Goal: Task Accomplishment & Management: Use online tool/utility

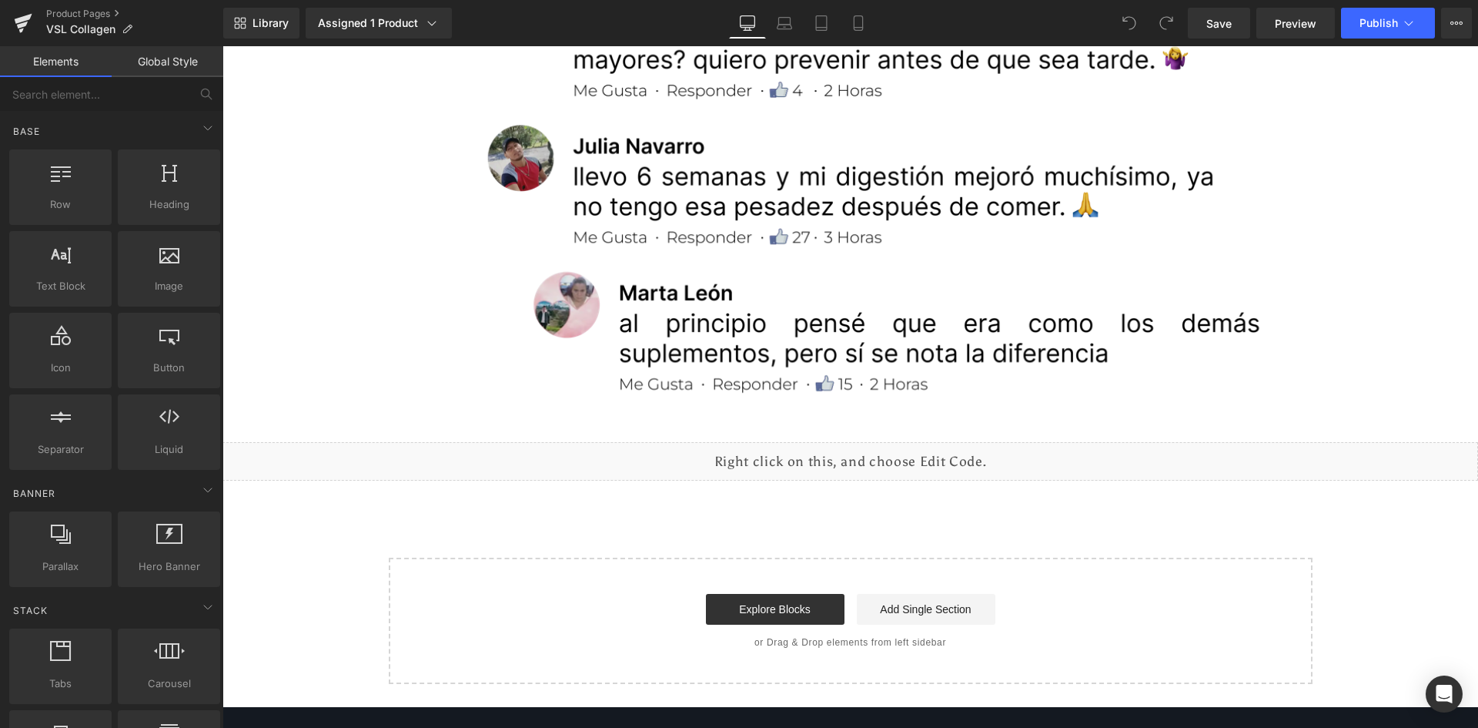
scroll to position [5917, 0]
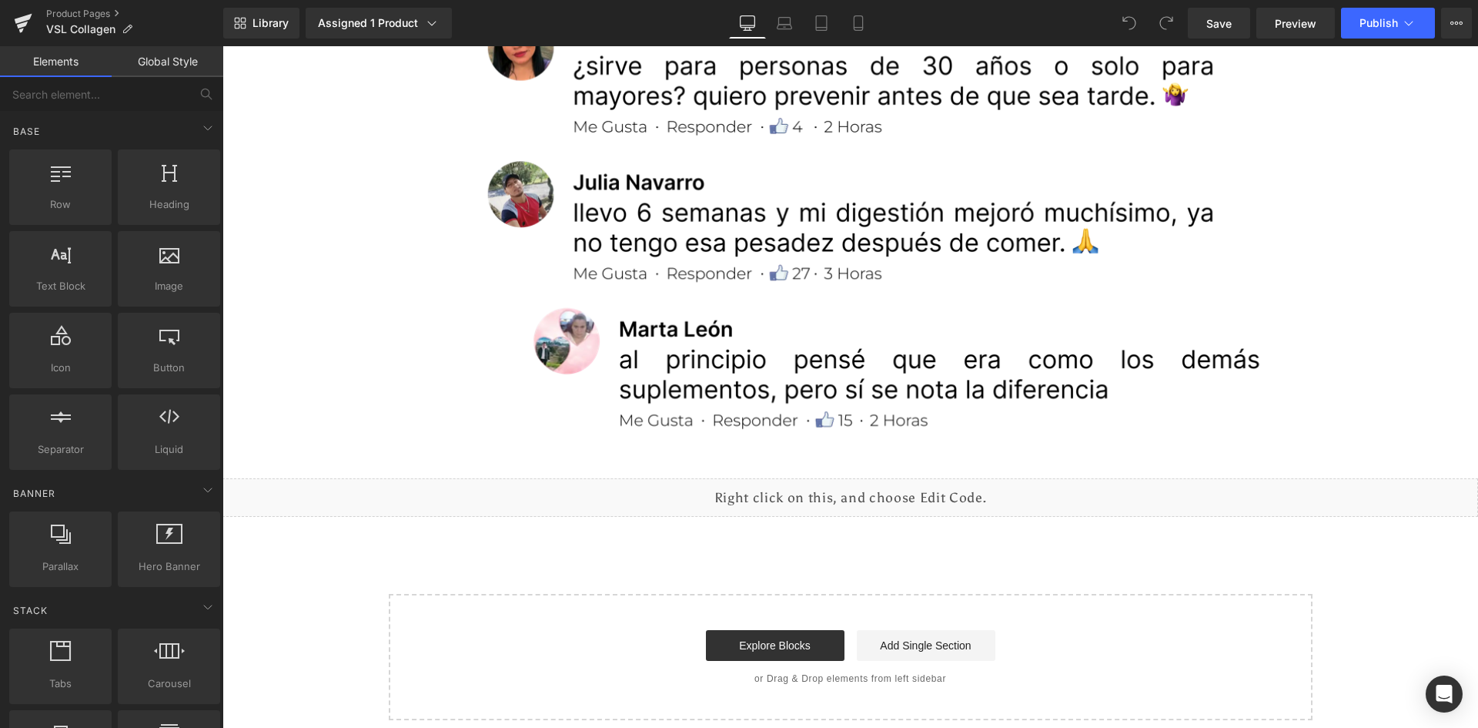
click at [869, 485] on div "Liquid" at bounding box center [851, 497] width 1256 height 39
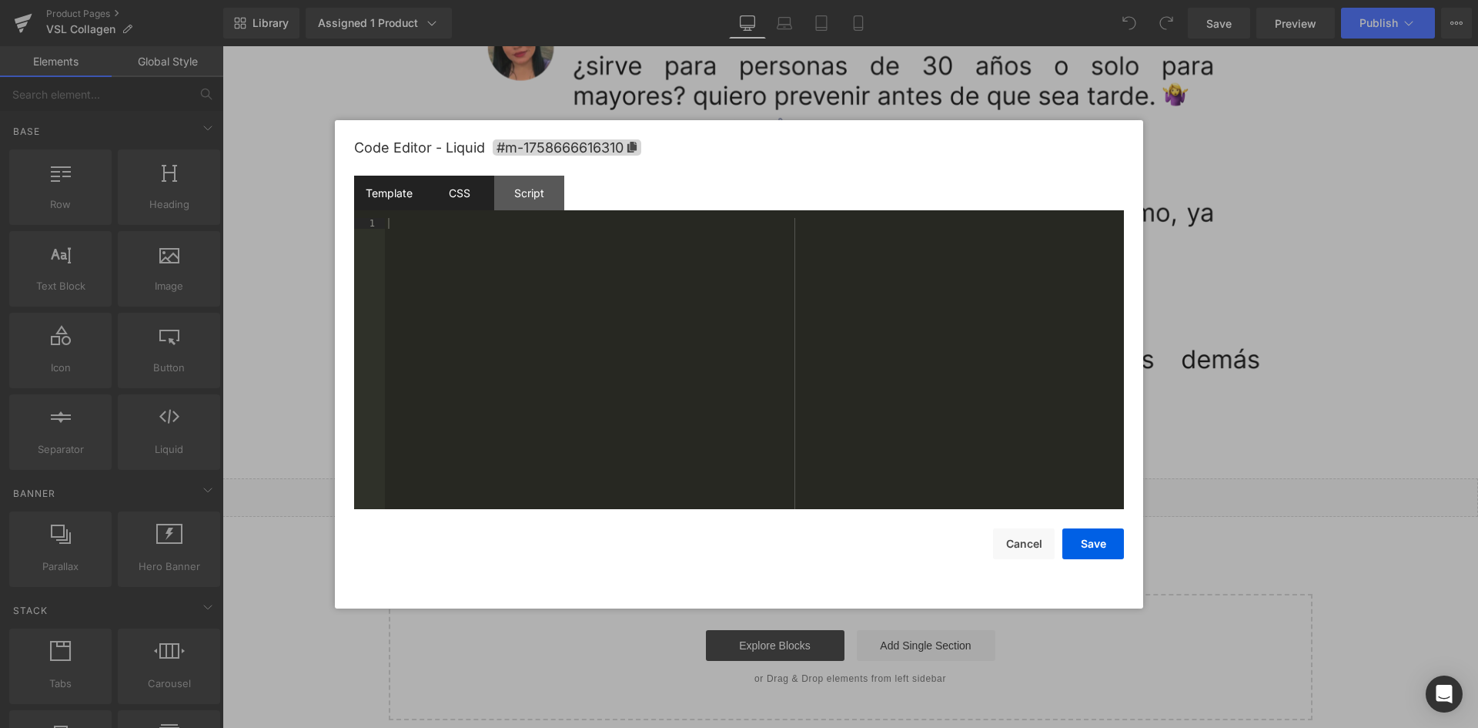
click at [457, 191] on div "CSS" at bounding box center [459, 193] width 70 height 35
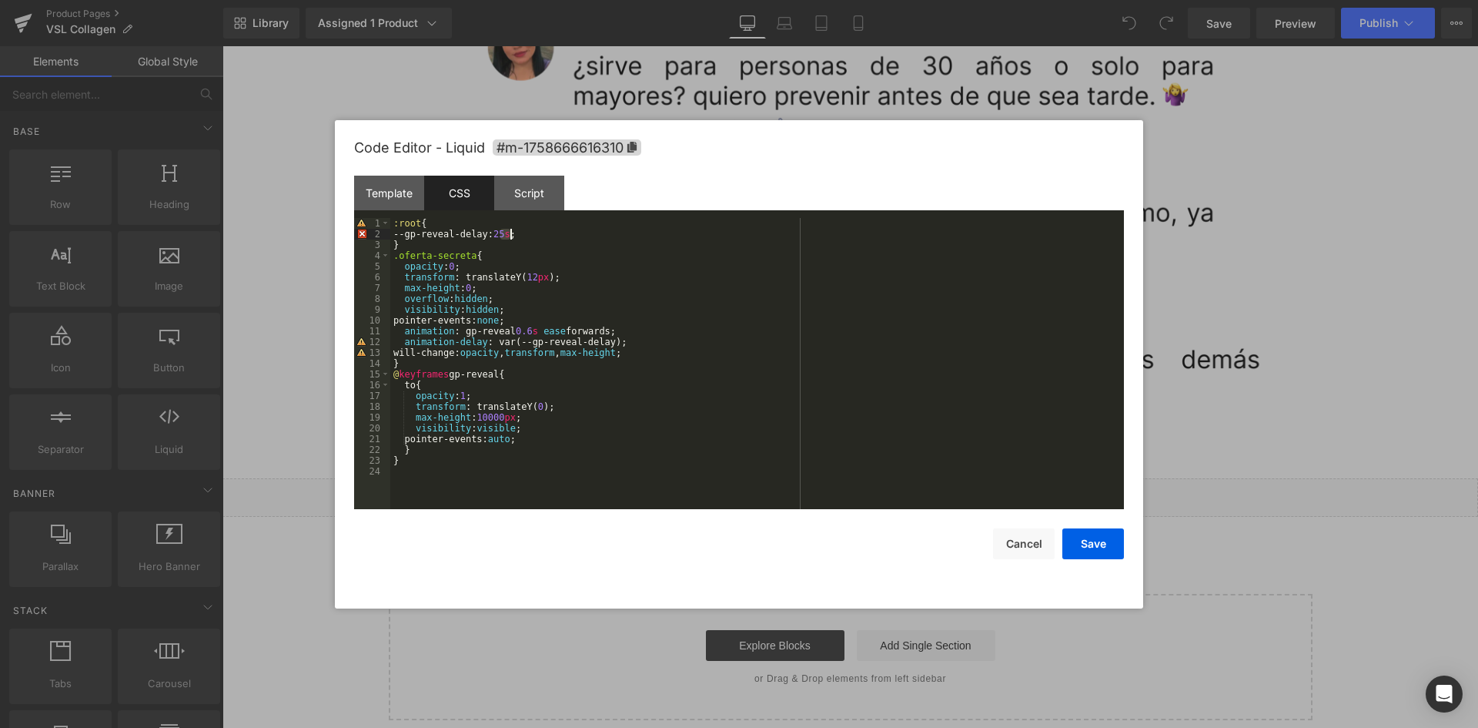
click at [508, 233] on div ":root { --gp-reveal-delay: 25 s ; } .oferta-secreta { opacity : 0 ; transform :…" at bounding box center [757, 374] width 734 height 313
click at [1007, 541] on button "Cancel" at bounding box center [1024, 543] width 62 height 31
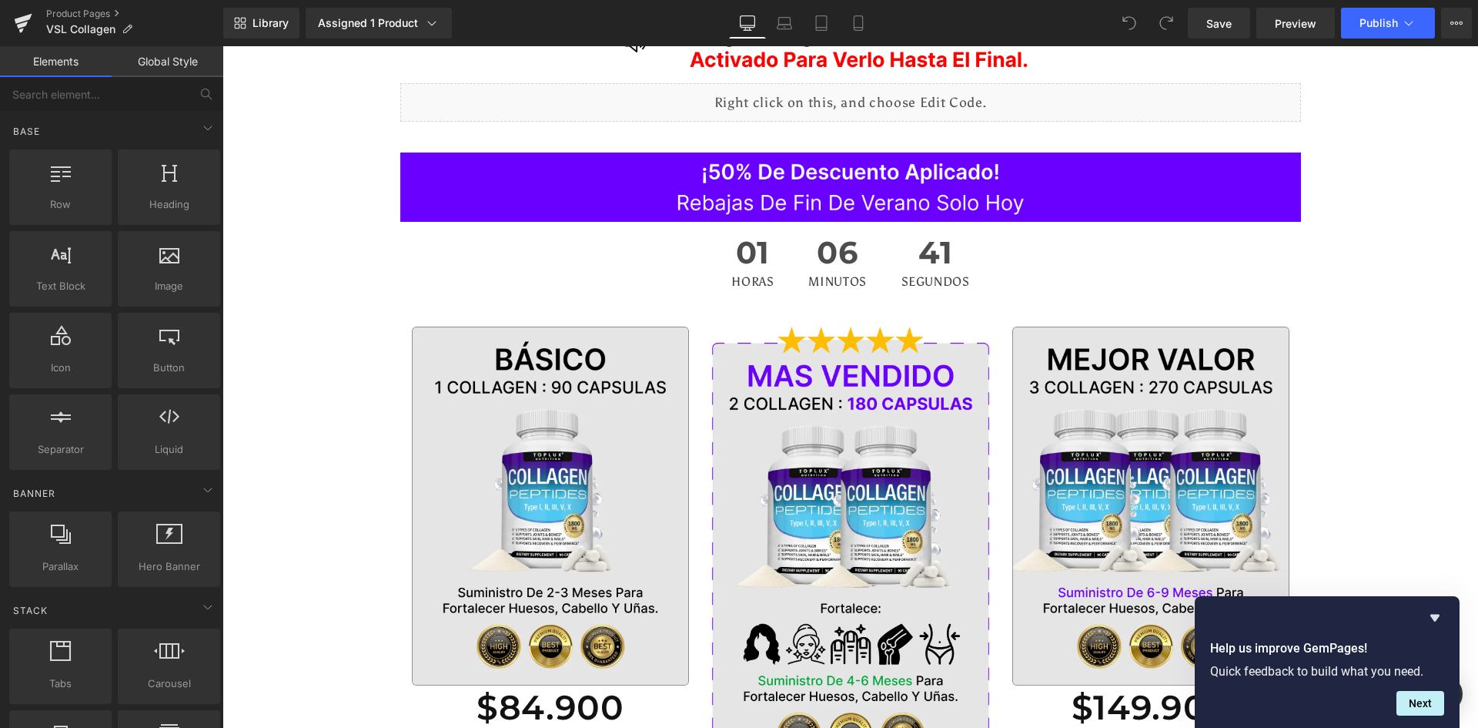
scroll to position [0, 0]
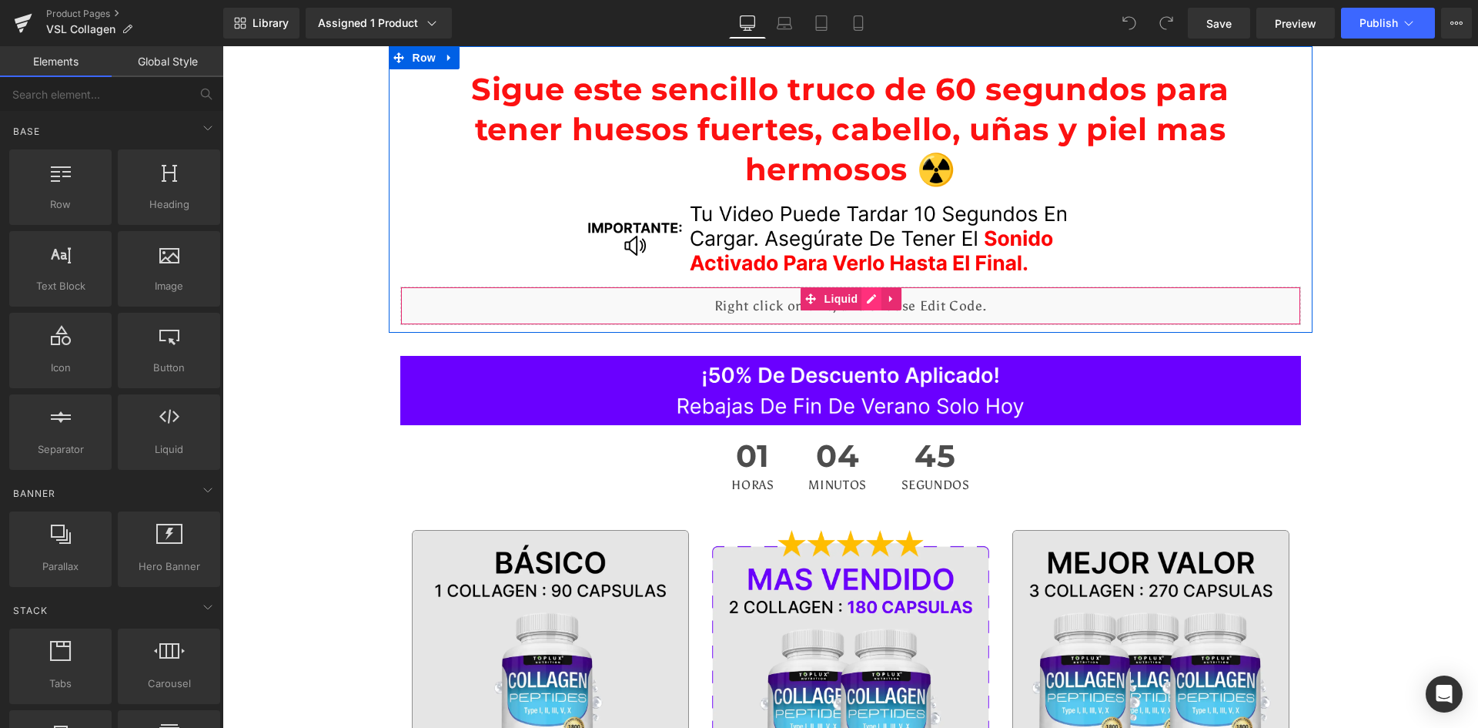
click at [870, 301] on div "Liquid" at bounding box center [850, 305] width 901 height 39
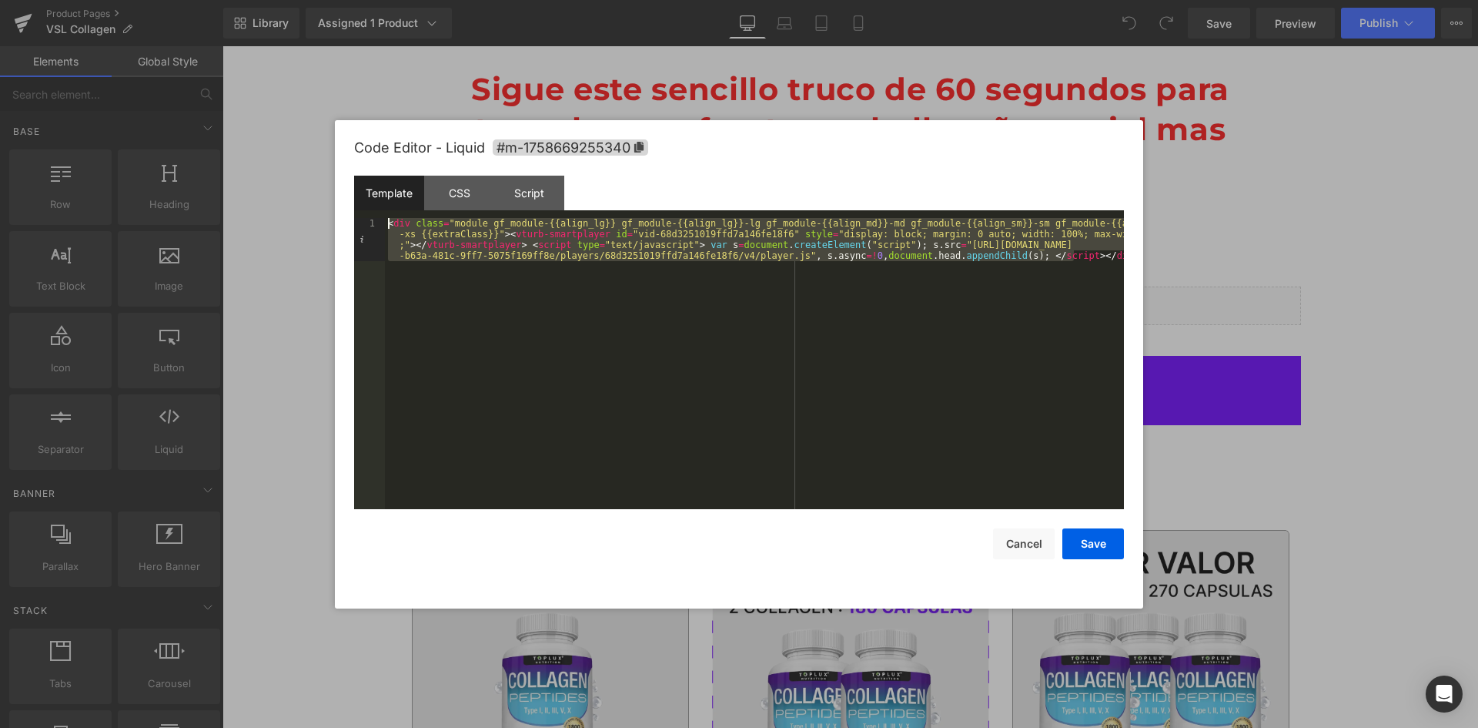
drag, startPoint x: 1083, startPoint y: 256, endPoint x: 342, endPoint y: 207, distance: 742.4
click at [342, 207] on div "Code Editor - Liquid #m-1758669255340 Template CSS Script Data 1 < div class = …" at bounding box center [739, 364] width 809 height 488
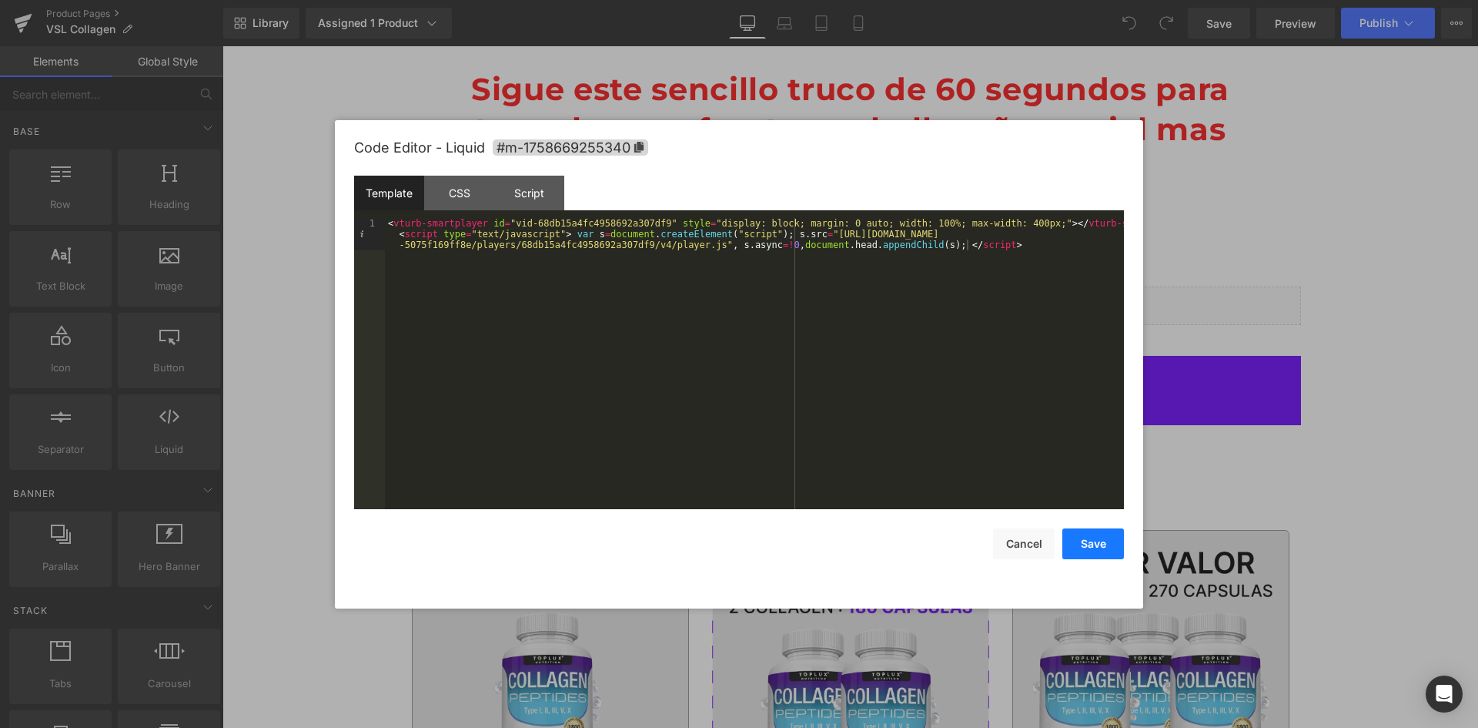
click at [1099, 553] on button "Save" at bounding box center [1094, 543] width 62 height 31
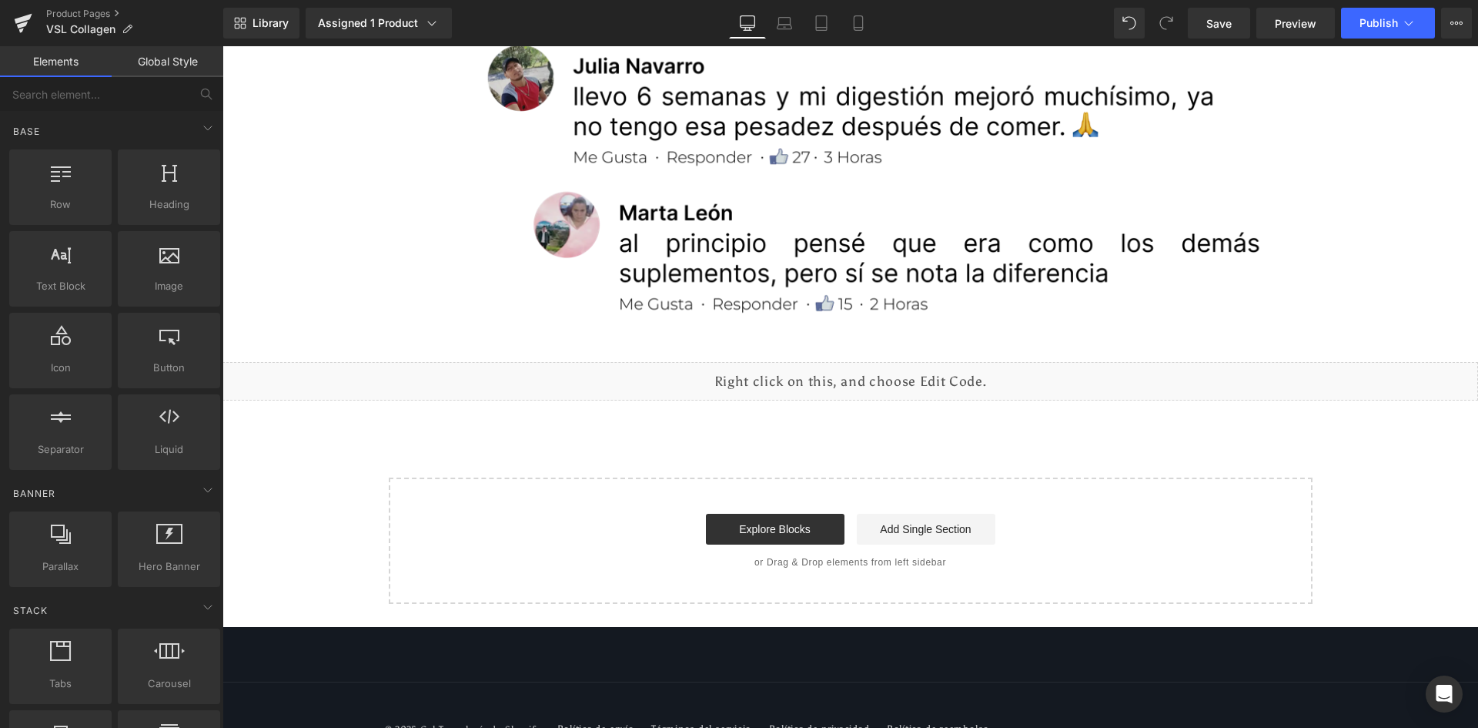
scroll to position [6071, 0]
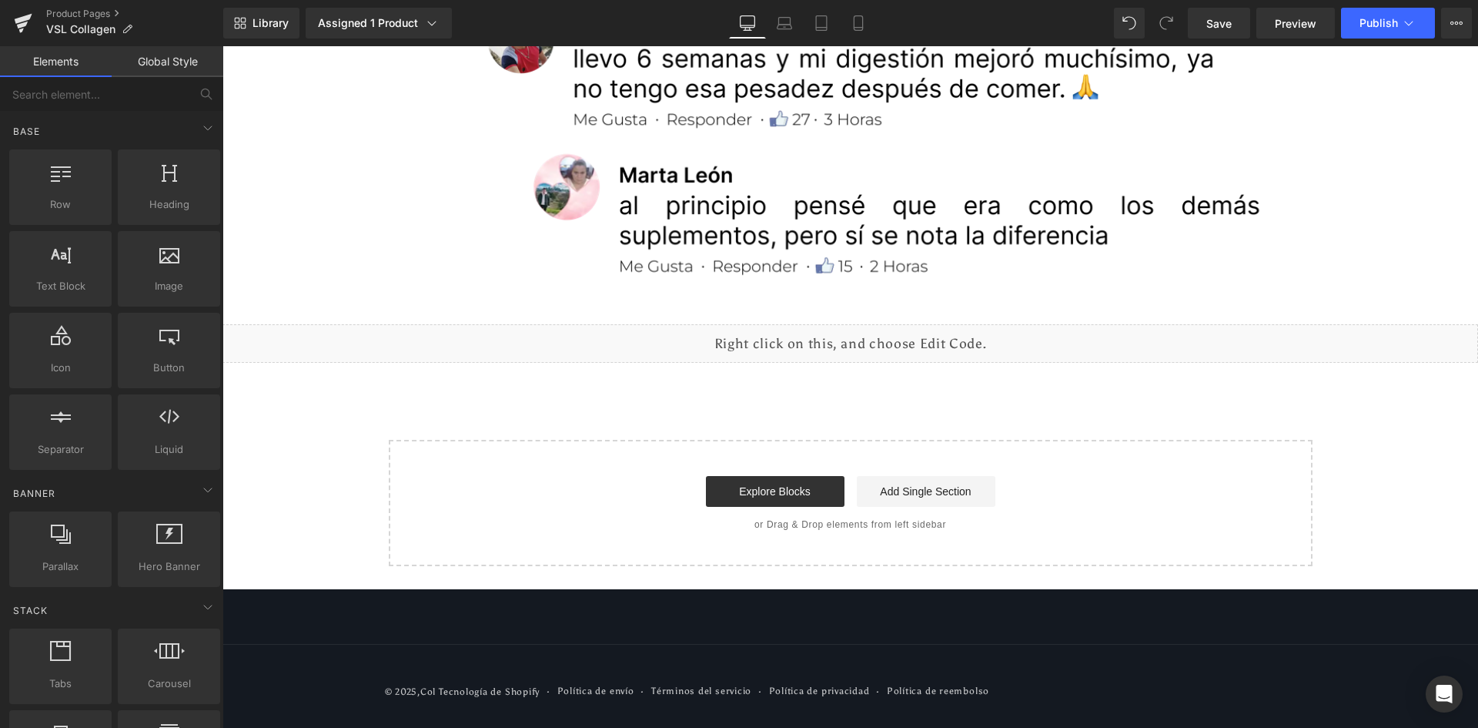
click at [861, 335] on div "Liquid" at bounding box center [851, 343] width 1256 height 39
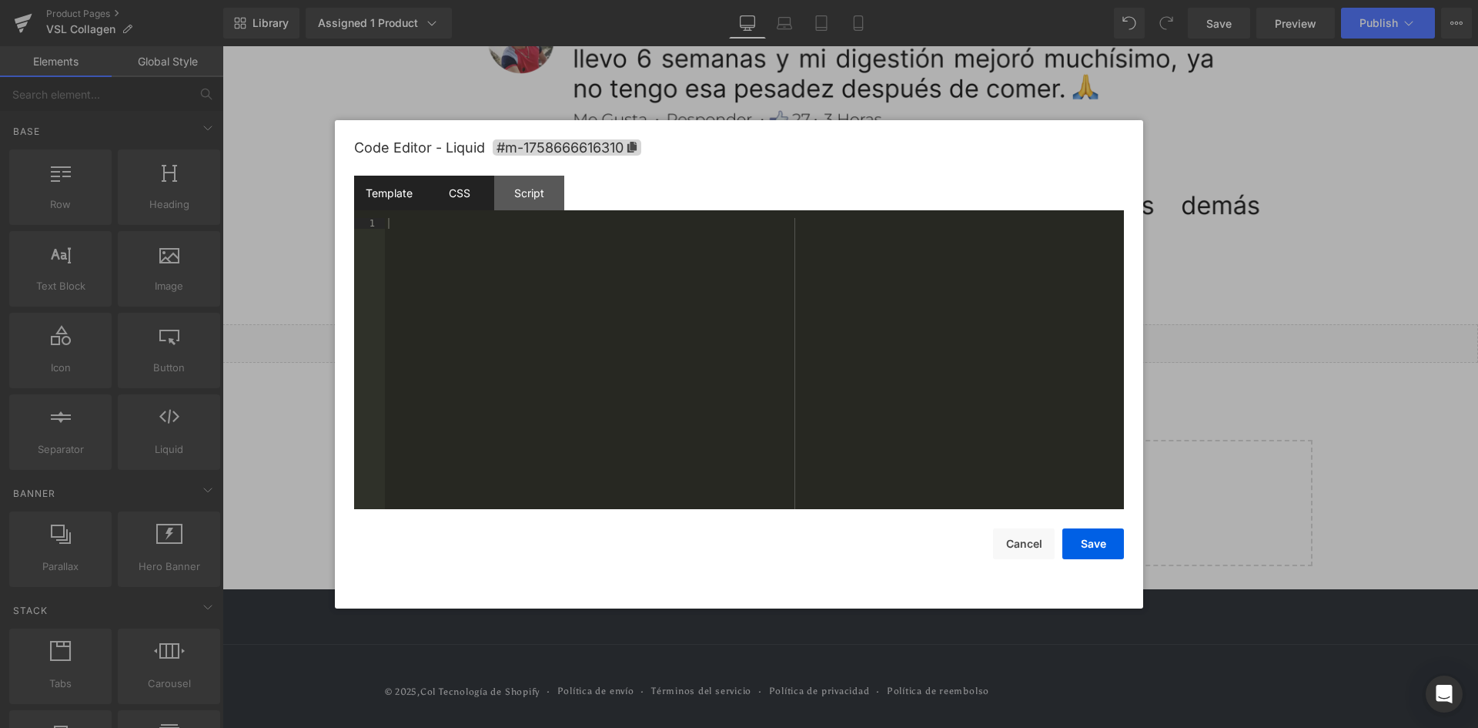
click at [456, 195] on div "CSS" at bounding box center [459, 193] width 70 height 35
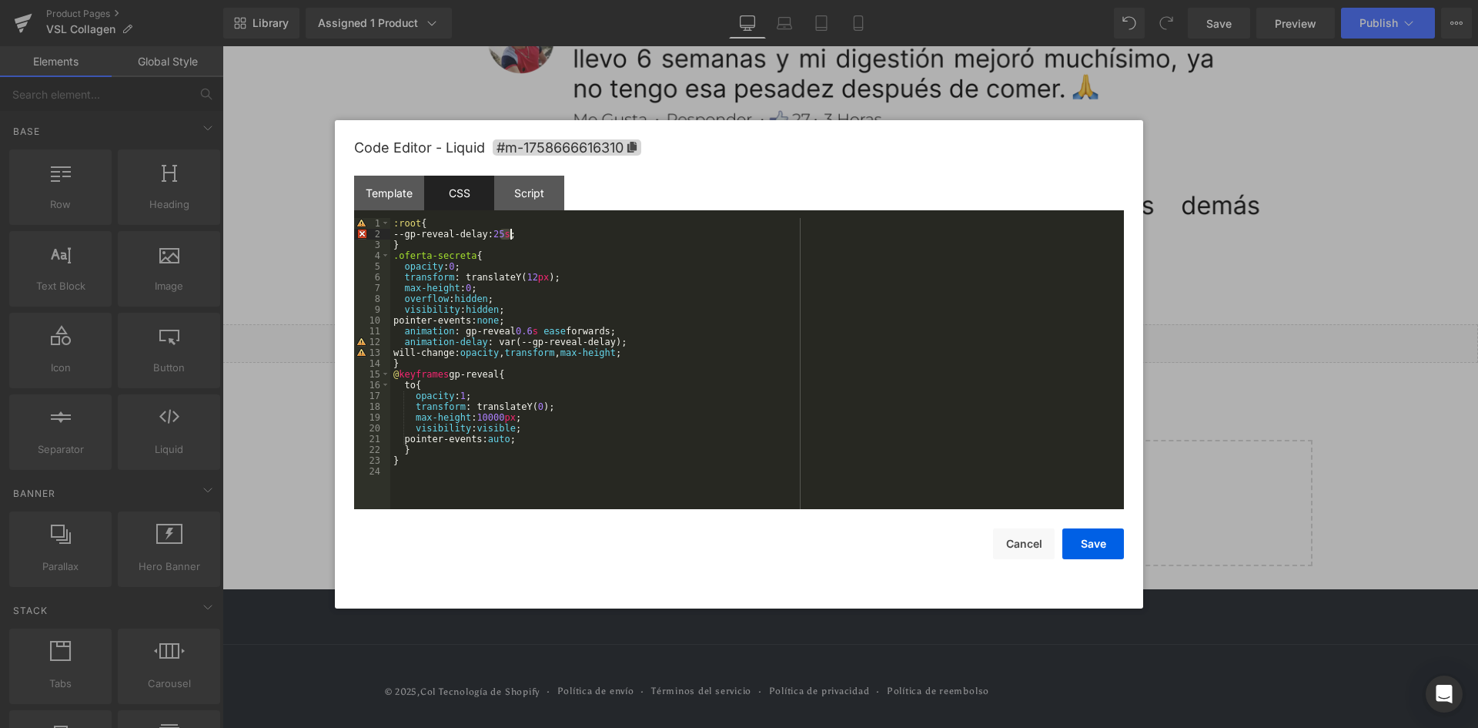
click at [508, 236] on div ":root { --gp-reveal-delay: 25 s ; } .oferta-secreta { opacity : 0 ; transform :…" at bounding box center [757, 374] width 734 height 313
click at [509, 236] on div ":root { --gp-reveal-delay: 25 s ; } .oferta-secreta { opacity : 0 ; transform :…" at bounding box center [757, 363] width 734 height 291
click at [502, 235] on div ":root { --gp-reveal-delay: 25 s ; } .oferta-secreta { opacity : 0 ; transform :…" at bounding box center [757, 374] width 734 height 313
click at [511, 235] on div ":root { --gp-reveal-delay: 25 s ; } .oferta-secreta { opacity : 0 ; transform :…" at bounding box center [757, 374] width 734 height 313
drag, startPoint x: 508, startPoint y: 234, endPoint x: 501, endPoint y: 233, distance: 7.7
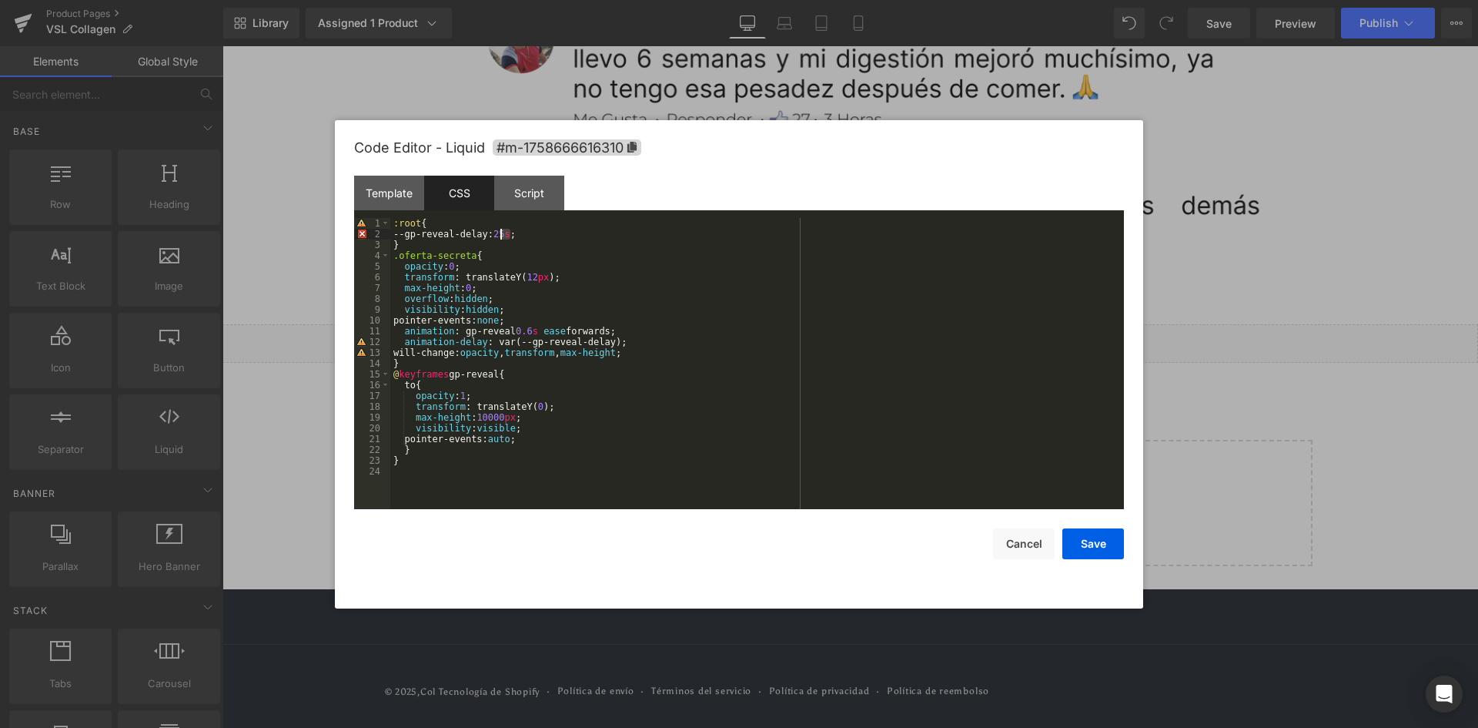
click at [501, 233] on div ":root { --gp-reveal-delay: 25 s ; } .oferta-secreta { opacity : 0 ; transform :…" at bounding box center [757, 374] width 734 height 313
click at [1095, 548] on button "Save" at bounding box center [1094, 543] width 62 height 31
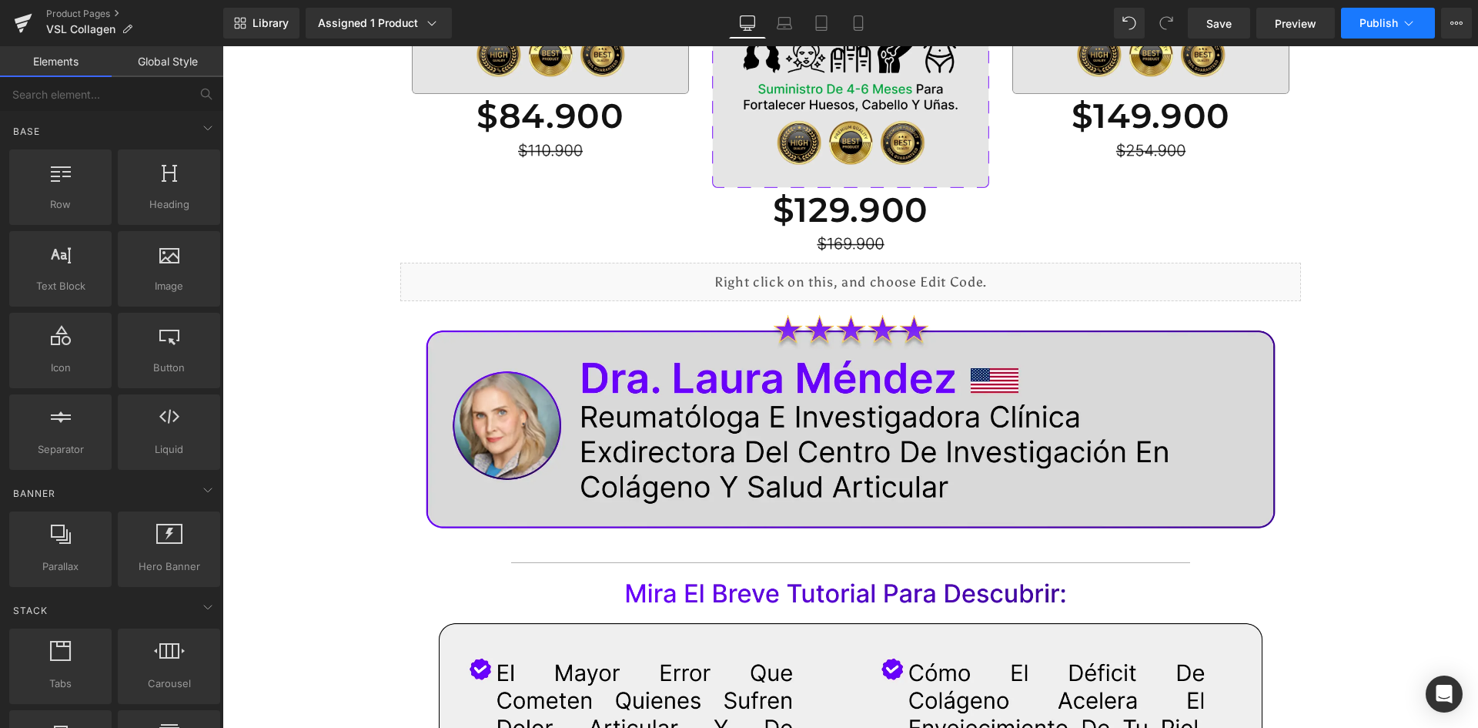
click at [1369, 32] on button "Publish" at bounding box center [1388, 23] width 94 height 31
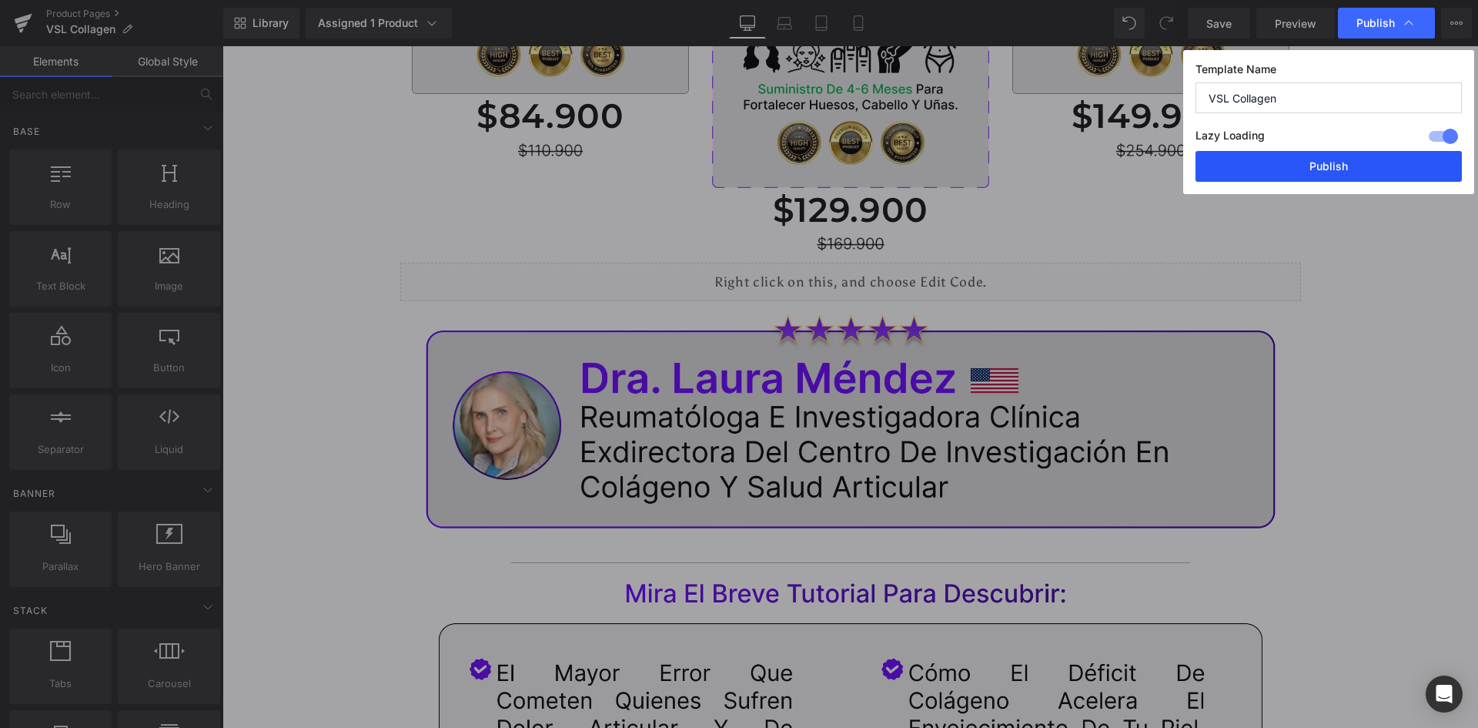
click at [1324, 167] on button "Publish" at bounding box center [1329, 166] width 266 height 31
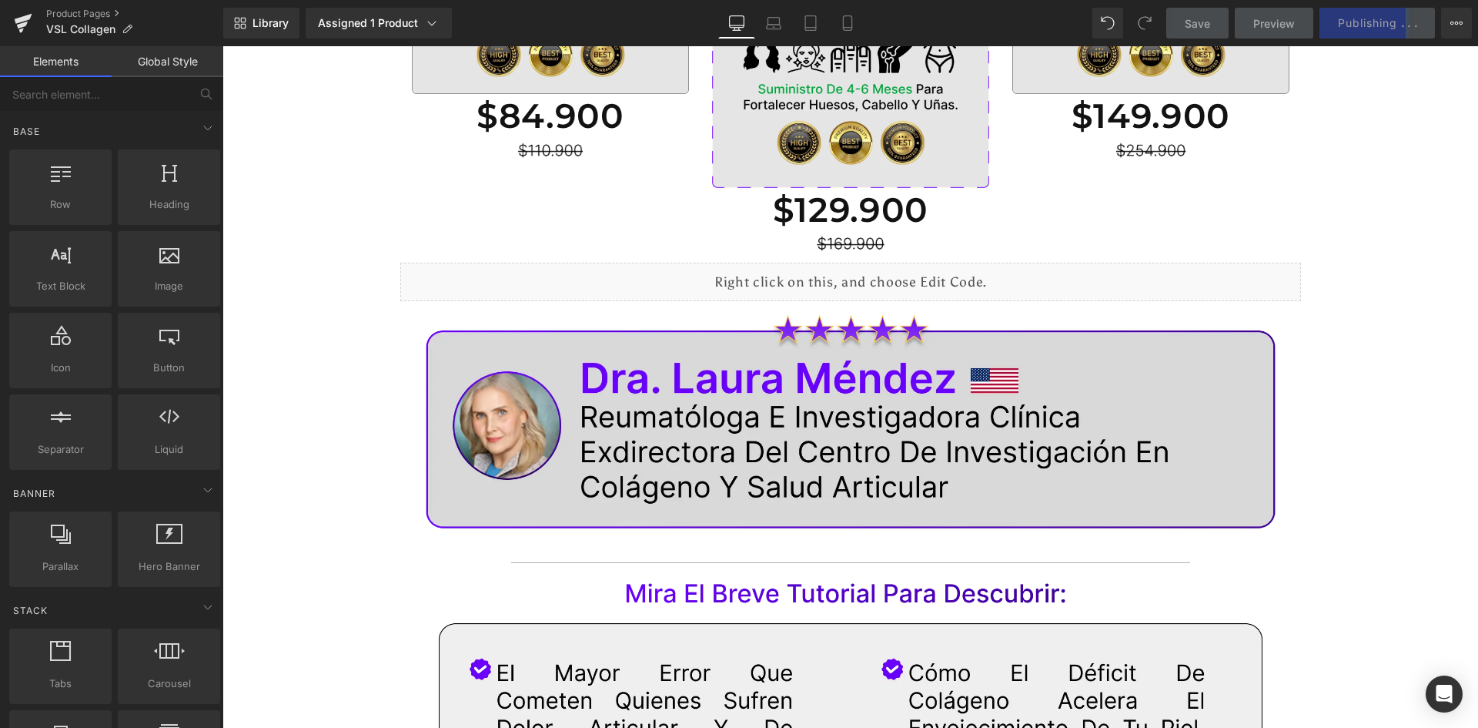
scroll to position [6071, 0]
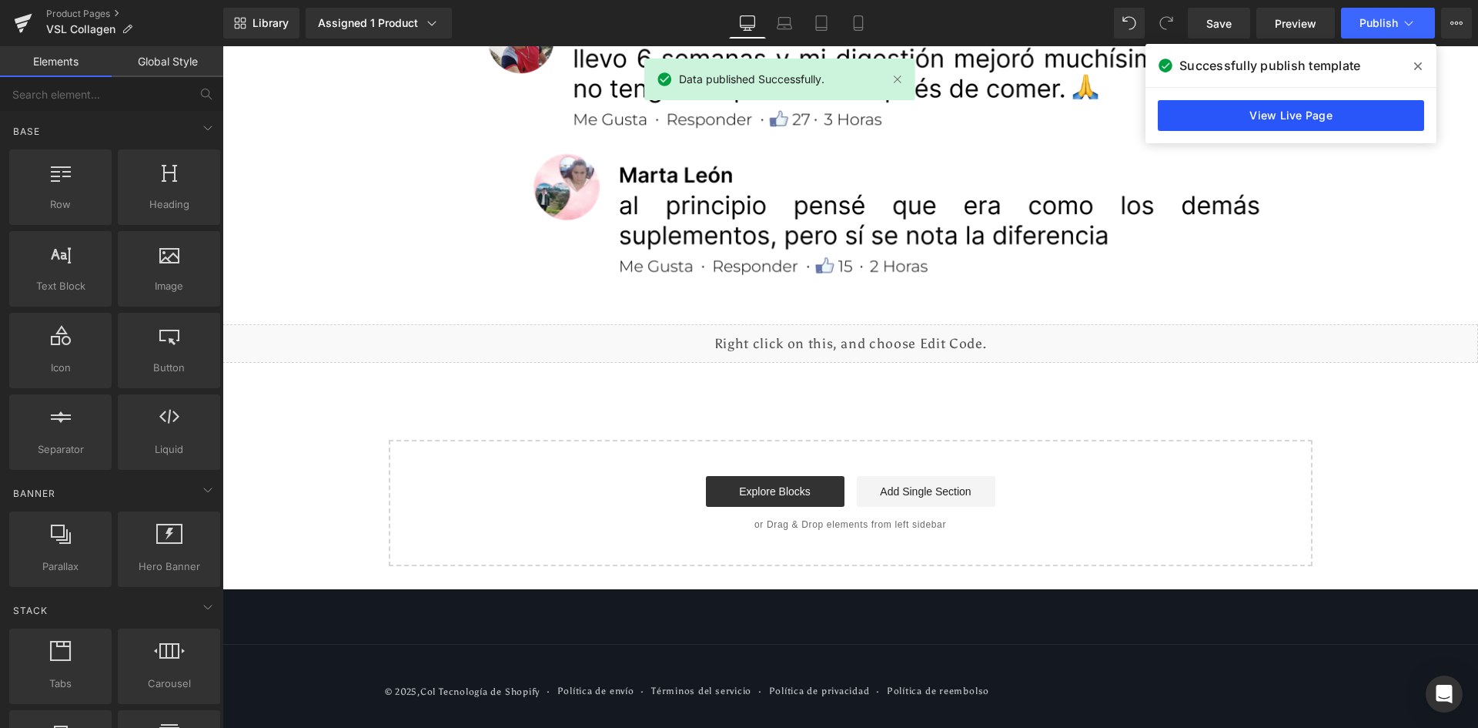
click at [1254, 116] on link "View Live Page" at bounding box center [1291, 115] width 266 height 31
